Goal: Transaction & Acquisition: Purchase product/service

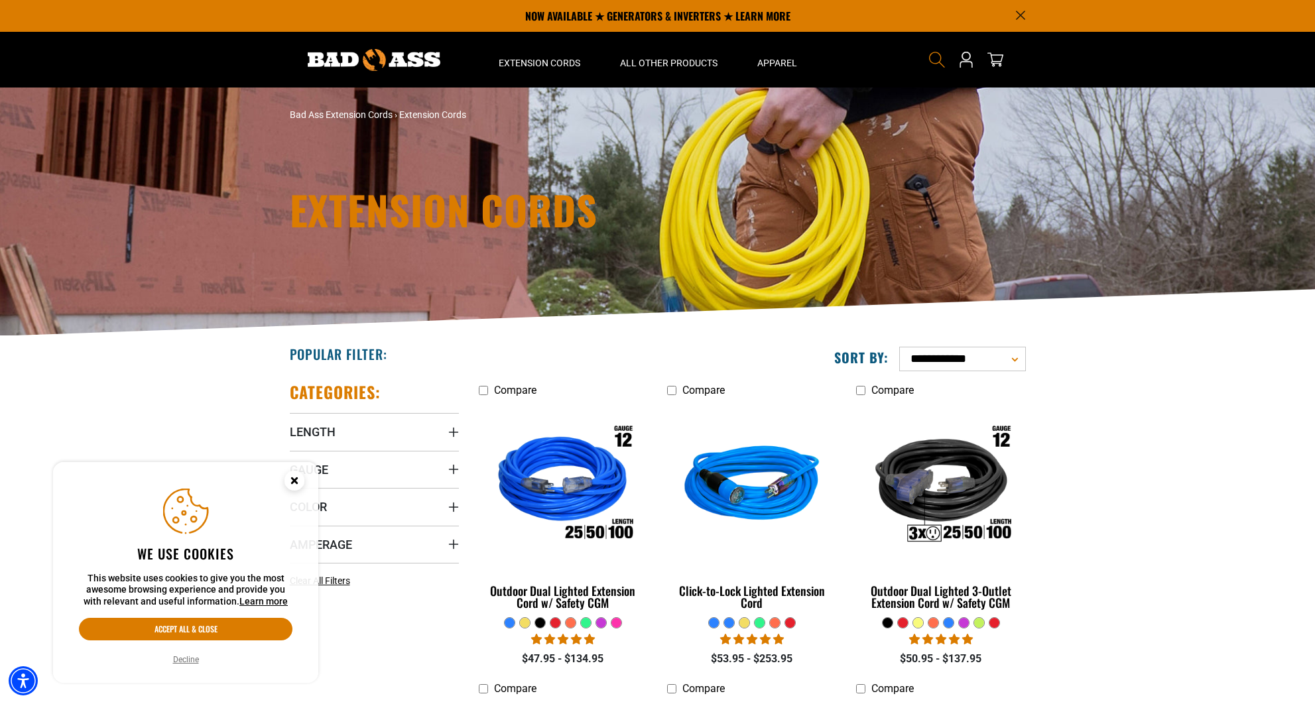
scroll to position [0, 1]
click at [939, 60] on icon "Search" at bounding box center [936, 59] width 17 height 17
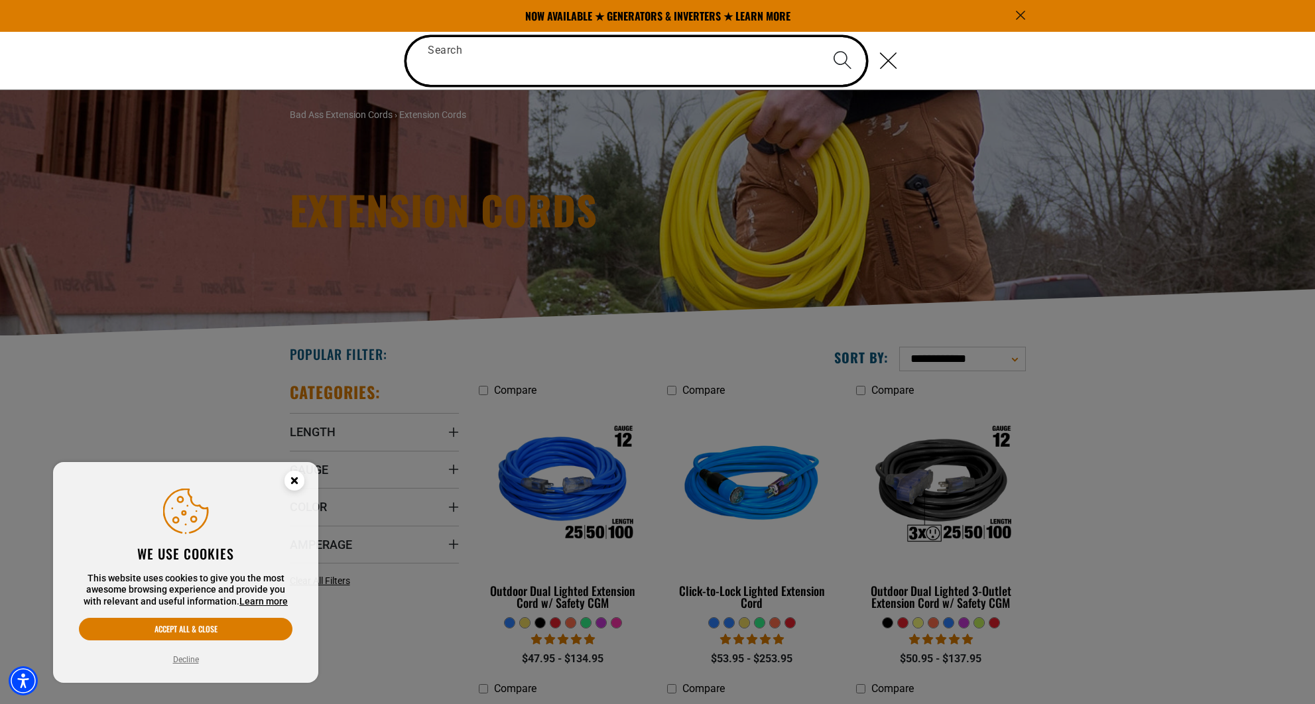
scroll to position [0, 0]
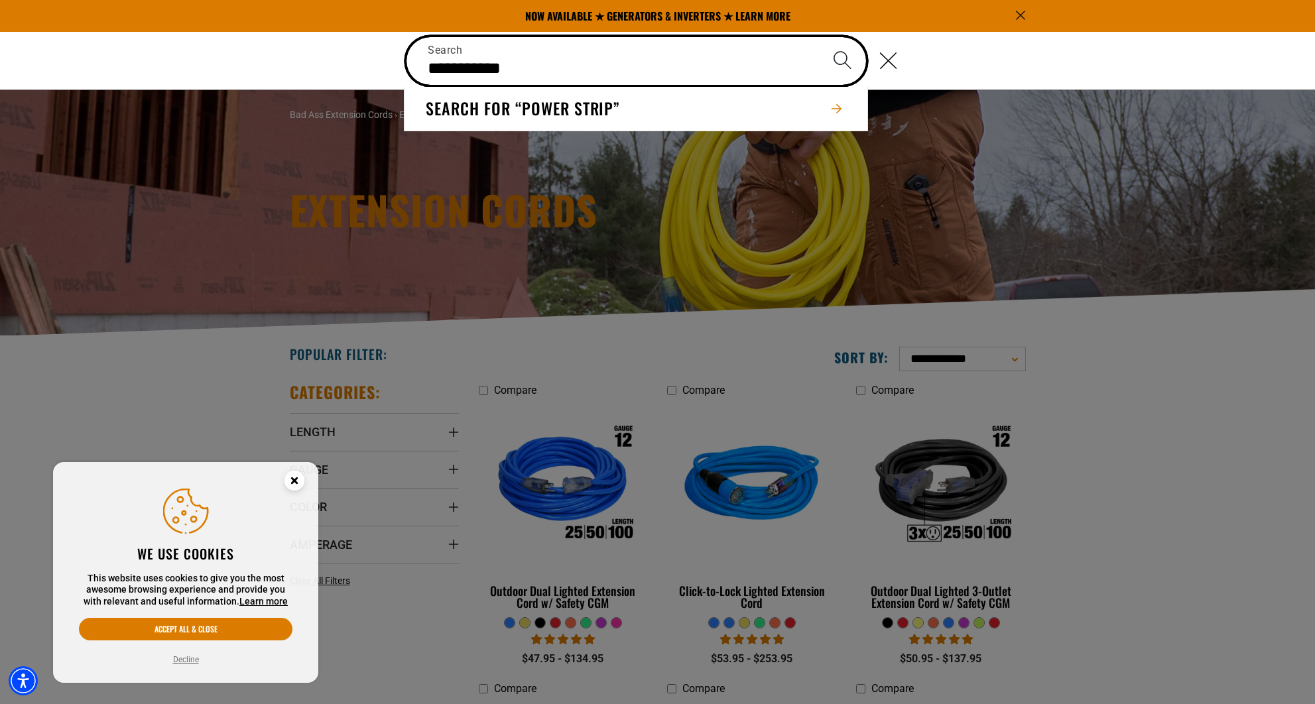
type input "**********"
click at [841, 57] on icon "Search" at bounding box center [842, 59] width 19 height 19
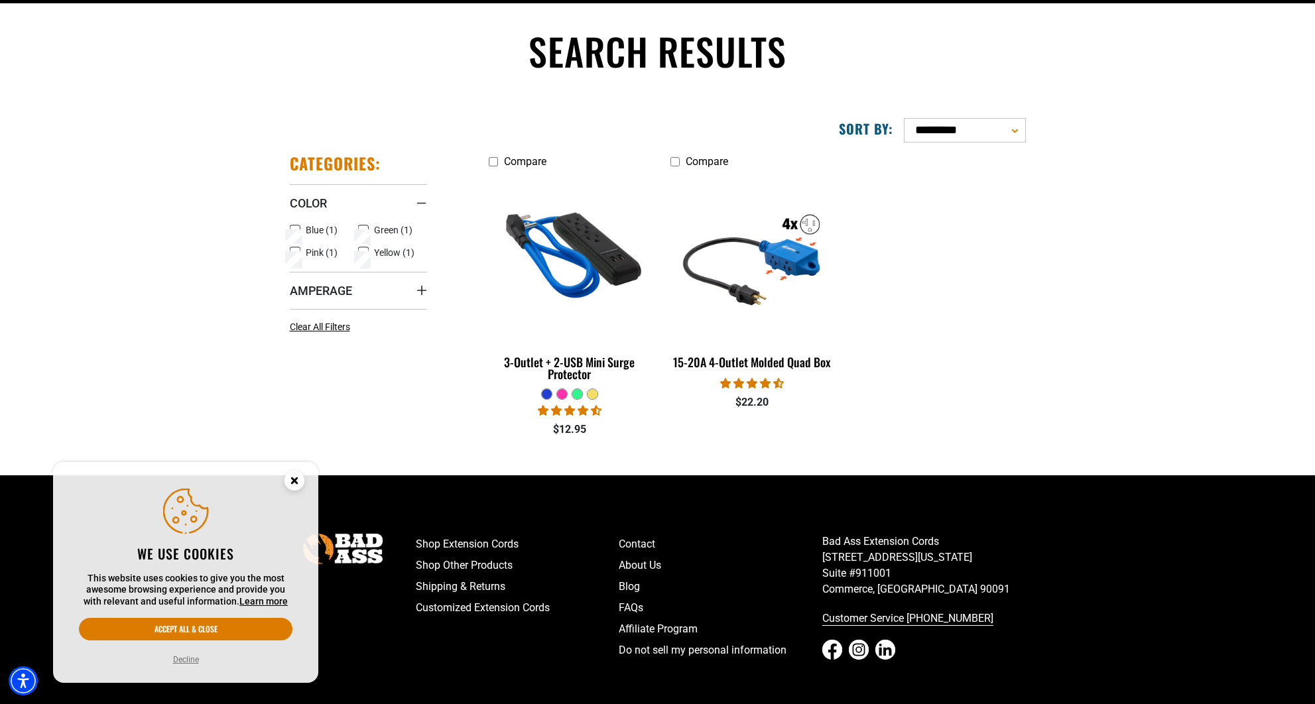
scroll to position [86, 0]
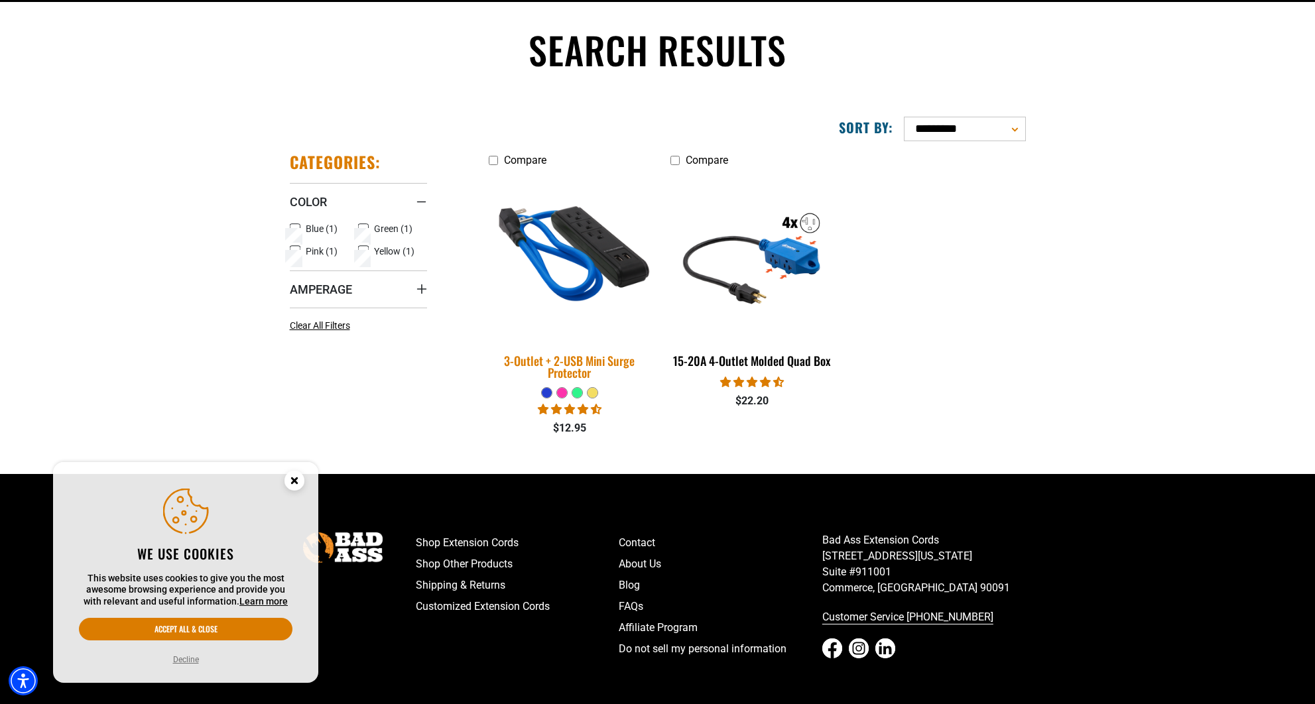
click at [576, 359] on div "3-Outlet + 2-USB Mini Surge Protector" at bounding box center [570, 367] width 162 height 24
